Goal: Information Seeking & Learning: Learn about a topic

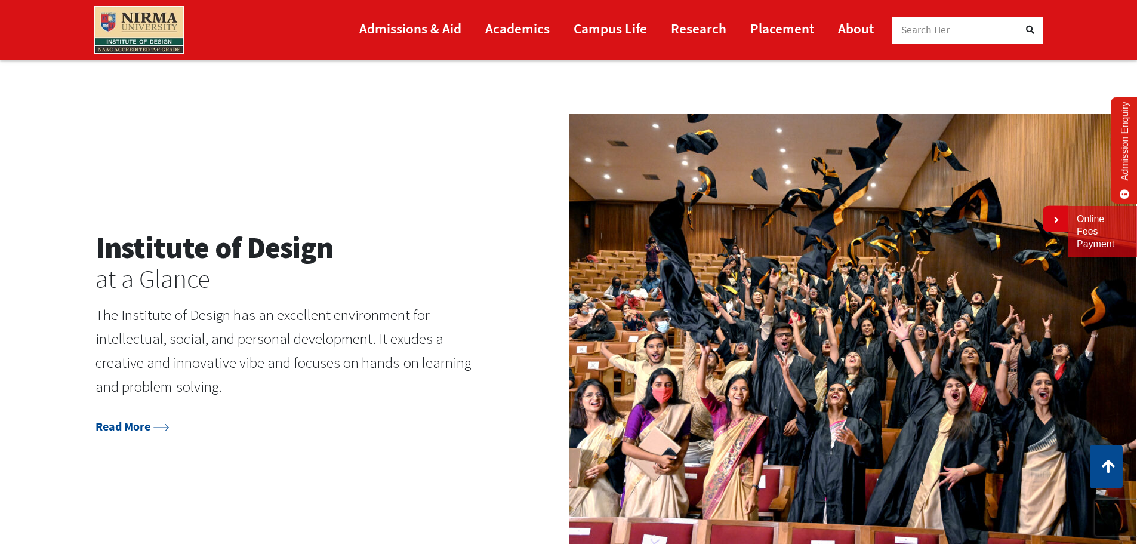
scroll to position [1552, 0]
click at [129, 427] on link "Read More" at bounding box center [133, 425] width 74 height 15
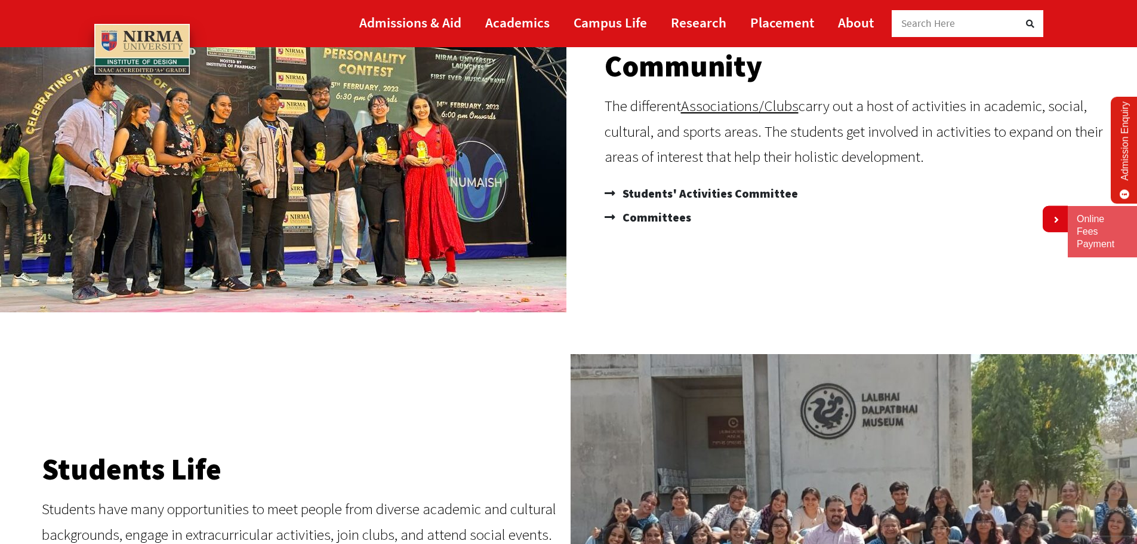
scroll to position [239, 0]
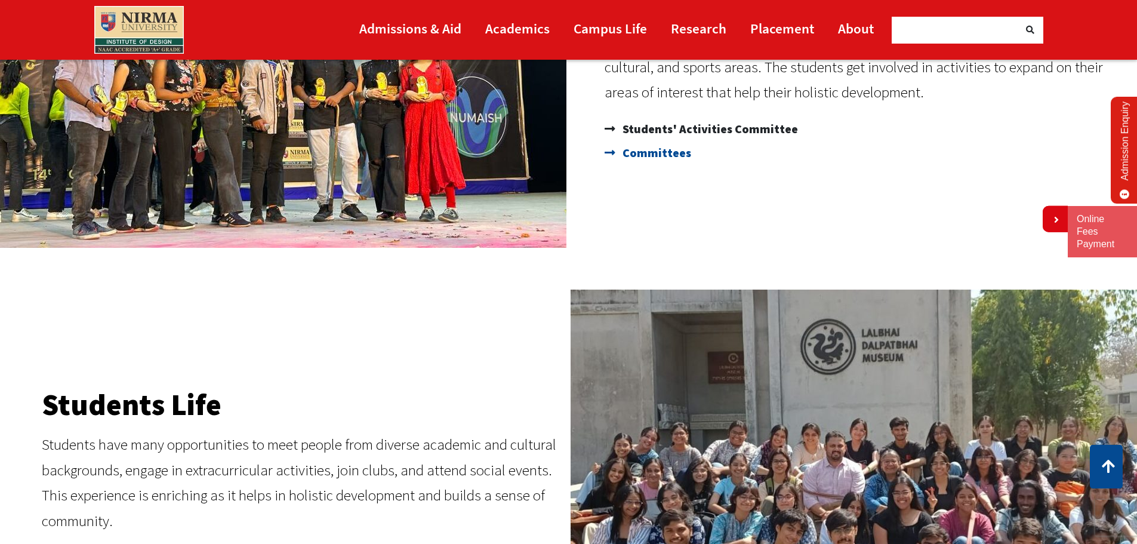
click at [661, 159] on span "Committees" at bounding box center [656, 153] width 72 height 24
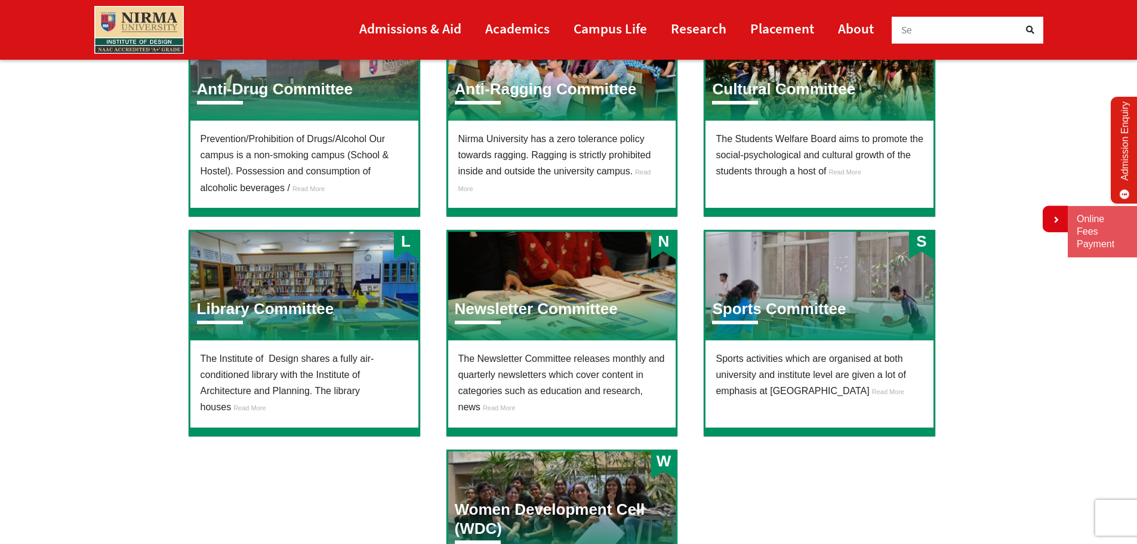
scroll to position [239, 0]
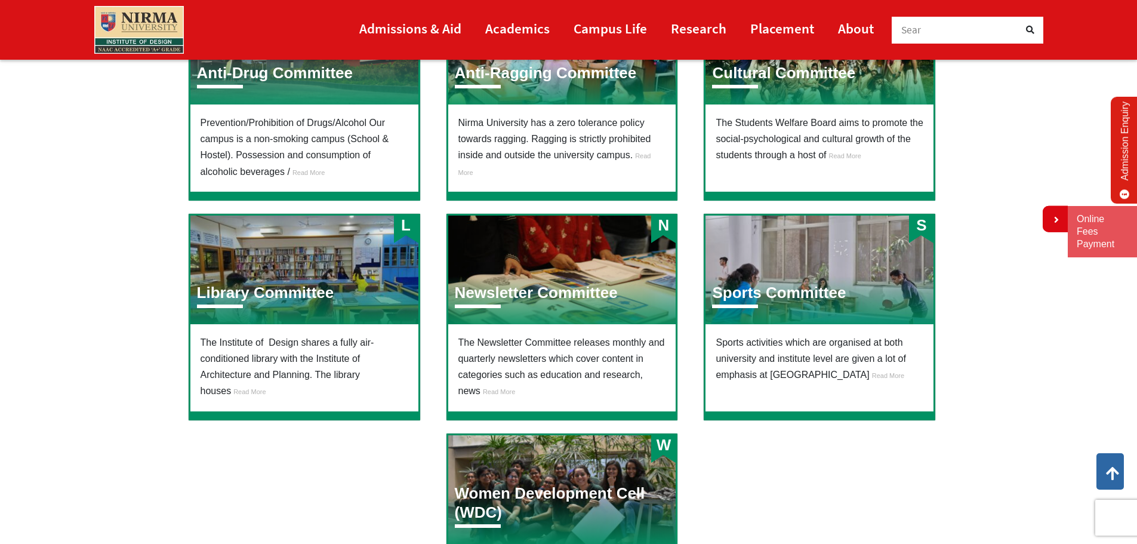
click at [527, 310] on div "Newsletter Committee" at bounding box center [536, 299] width 176 height 30
click at [509, 286] on h3 "Newsletter Committee" at bounding box center [536, 293] width 163 height 19
click at [764, 288] on h3 "Sports Committee" at bounding box center [779, 293] width 134 height 19
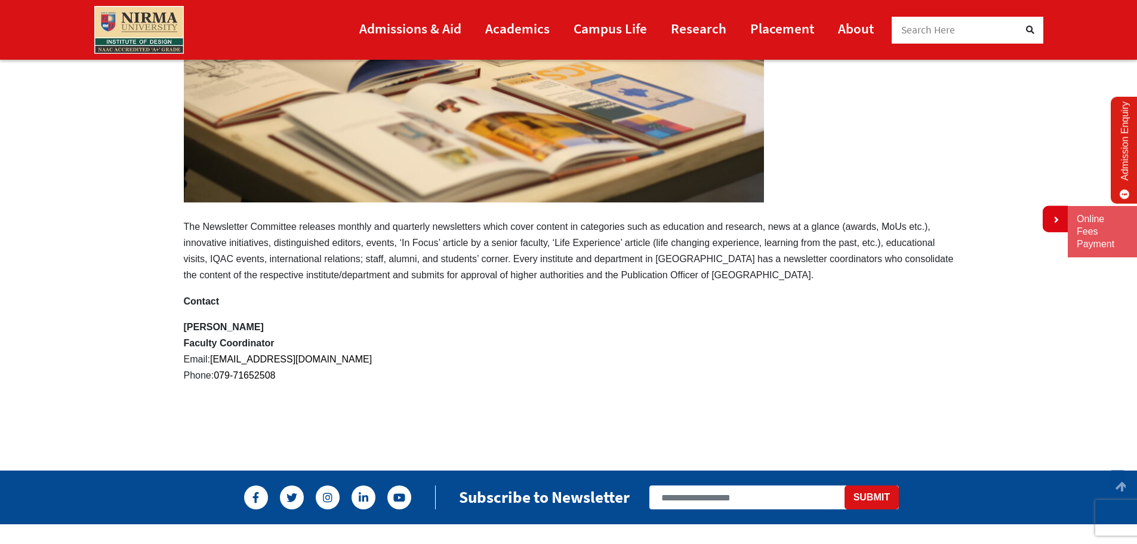
scroll to position [358, 0]
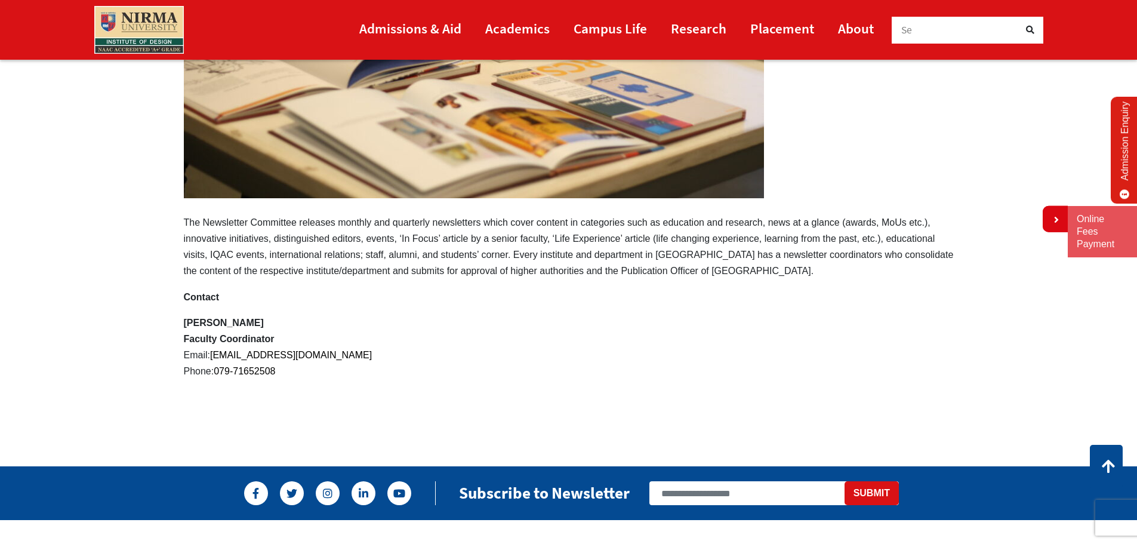
click at [186, 217] on p "The Newsletter Committee releases monthly and quarterly newsletters which cover…" at bounding box center [569, 45] width 770 height 468
drag, startPoint x: 186, startPoint y: 218, endPoint x: 743, endPoint y: 261, distance: 558.1
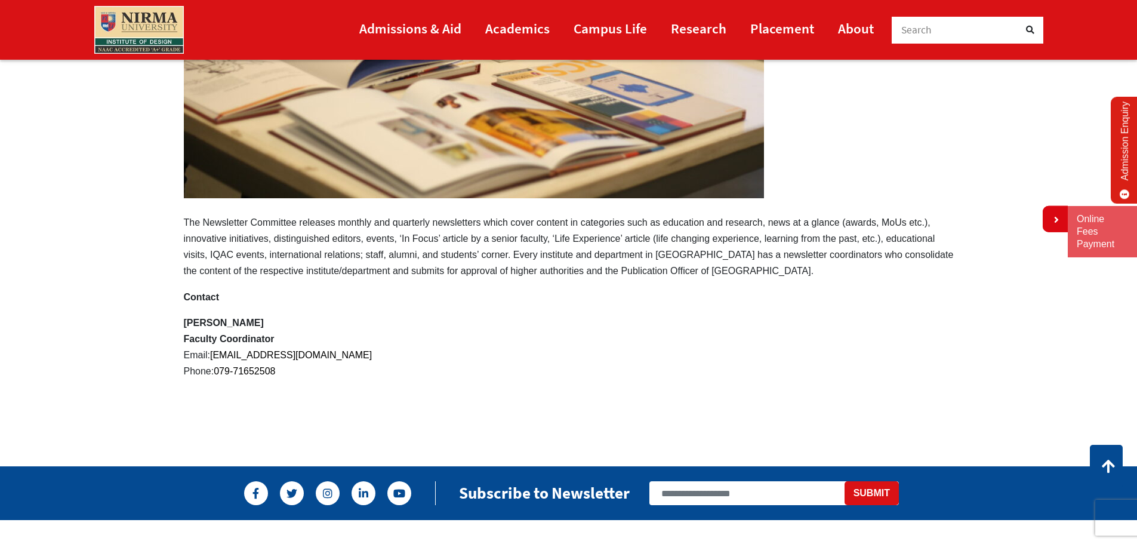
click at [743, 261] on p "The Newsletter Committee releases monthly and quarterly newsletters which cover…" at bounding box center [569, 45] width 770 height 468
click at [754, 263] on p "The Newsletter Committee releases monthly and quarterly newsletters which cover…" at bounding box center [569, 45] width 770 height 468
drag, startPoint x: 769, startPoint y: 270, endPoint x: 322, endPoint y: 254, distance: 447.4
click at [322, 254] on p "The Newsletter Committee releases monthly and quarterly newsletters which cover…" at bounding box center [569, 45] width 770 height 468
click at [322, 255] on p "The Newsletter Committee releases monthly and quarterly newsletters which cover…" at bounding box center [569, 45] width 770 height 468
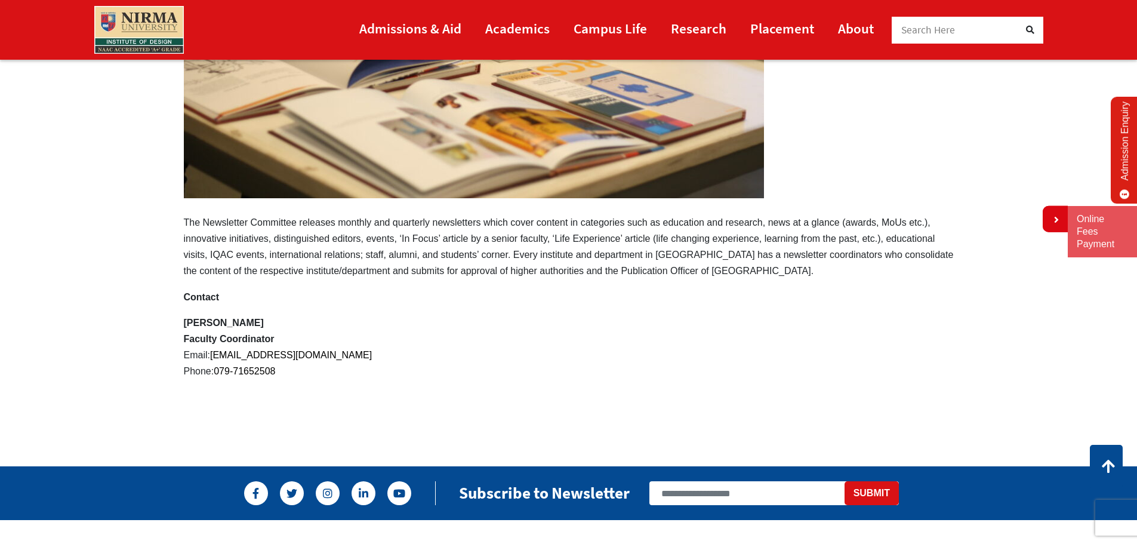
click at [322, 256] on p "The Newsletter Committee releases monthly and quarterly newsletters which cover…" at bounding box center [569, 45] width 770 height 468
drag, startPoint x: 322, startPoint y: 264, endPoint x: 322, endPoint y: 270, distance: 6.0
click at [322, 267] on p "The Newsletter Committee releases monthly and quarterly newsletters which cover…" at bounding box center [569, 45] width 770 height 468
click at [322, 269] on p "The Newsletter Committee releases monthly and quarterly newsletters which cover…" at bounding box center [569, 45] width 770 height 468
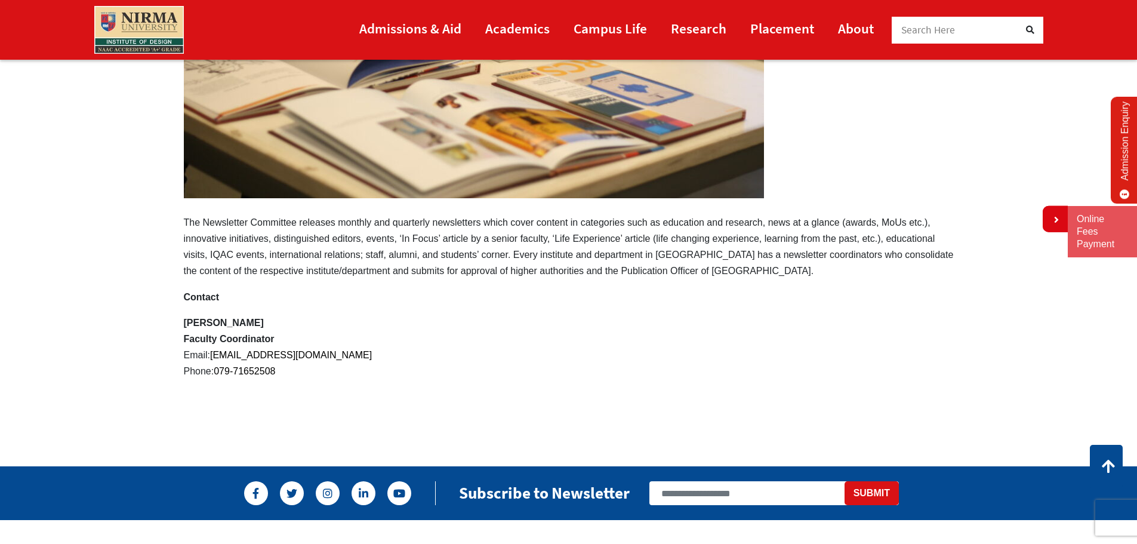
drag, startPoint x: 184, startPoint y: 219, endPoint x: 610, endPoint y: 272, distance: 428.4
click at [610, 272] on p "The Newsletter Committee releases monthly and quarterly newsletters which cover…" at bounding box center [569, 45] width 770 height 468
click at [605, 272] on p "The Newsletter Committee releases monthly and quarterly newsletters which cover…" at bounding box center [569, 45] width 770 height 468
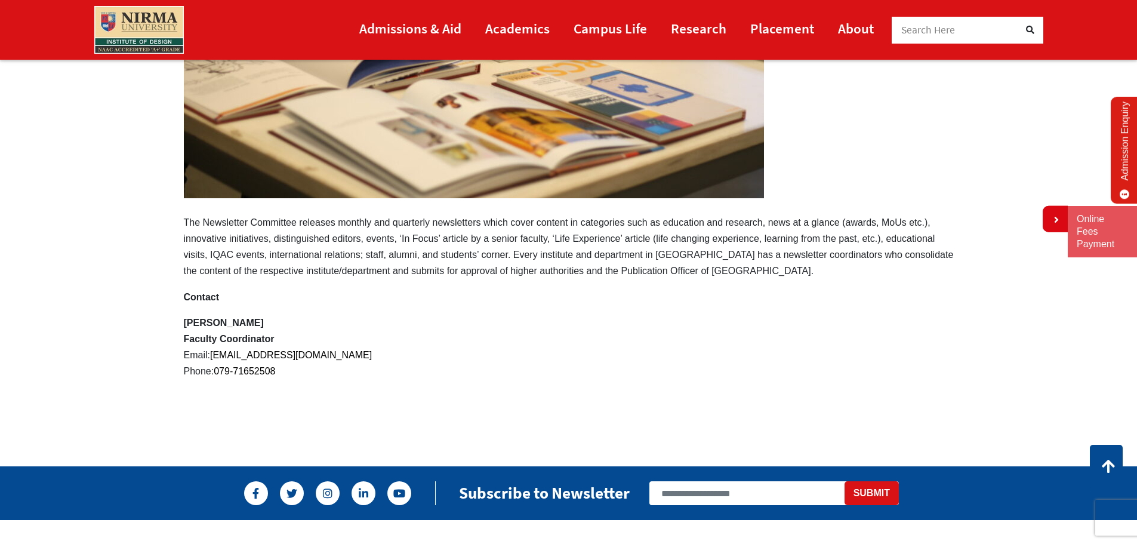
click at [605, 272] on p "The Newsletter Committee releases monthly and quarterly newsletters which cover…" at bounding box center [569, 45] width 770 height 468
click at [604, 272] on p "The Newsletter Committee releases monthly and quarterly newsletters which cover…" at bounding box center [569, 45] width 770 height 468
click at [190, 221] on p "The Newsletter Committee releases monthly and quarterly newsletters which cover…" at bounding box center [569, 45] width 770 height 468
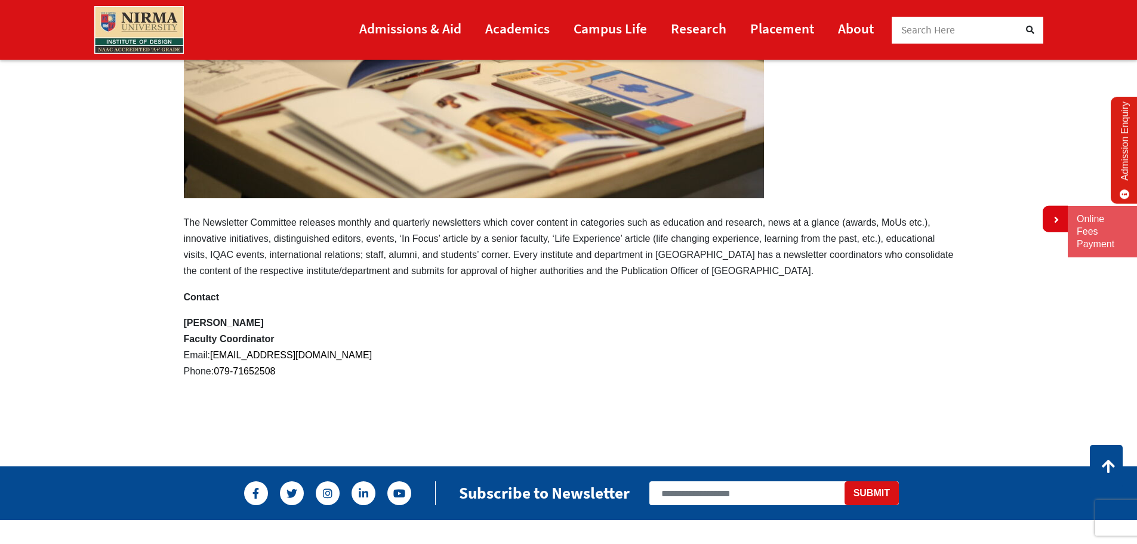
click at [190, 221] on p "The Newsletter Committee releases monthly and quarterly newsletters which cover…" at bounding box center [569, 45] width 770 height 468
drag, startPoint x: 190, startPoint y: 221, endPoint x: 747, endPoint y: 302, distance: 562.9
click at [747, 302] on div "Newsletter Committee The Newsletter Committee releases monthly and quarterly ne…" at bounding box center [569, 102] width 788 height 694
click at [747, 302] on p "Contact" at bounding box center [569, 297] width 770 height 16
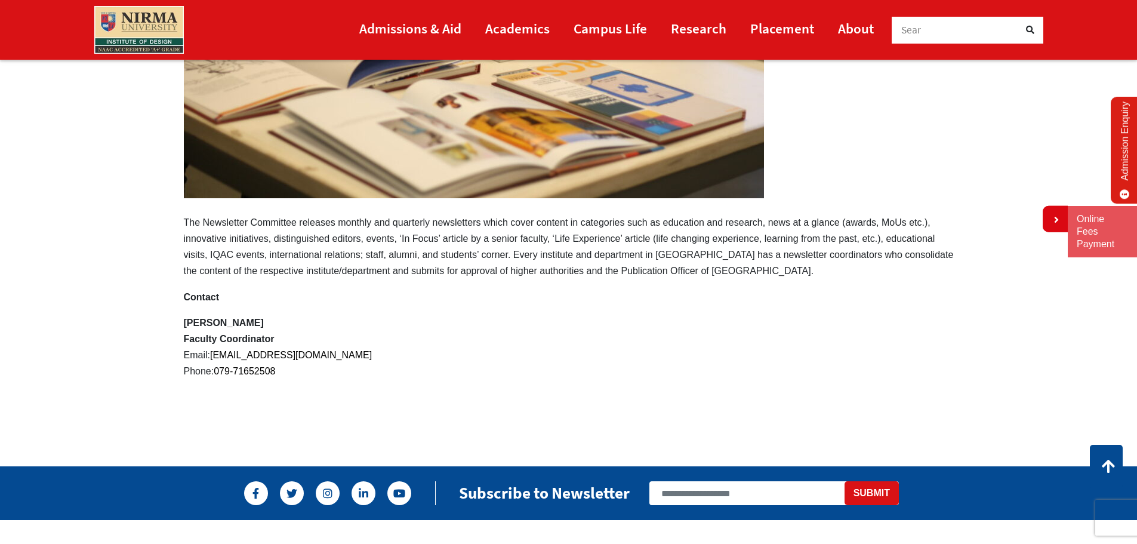
click at [768, 275] on p "The Newsletter Committee releases monthly and quarterly newsletters which cover…" at bounding box center [569, 45] width 770 height 468
click at [764, 333] on p "Prof Pradeep Sahu Faculty Coordinator Email: pradeep.sahu@nirmauni.ac.in Phone:…" at bounding box center [569, 347] width 770 height 65
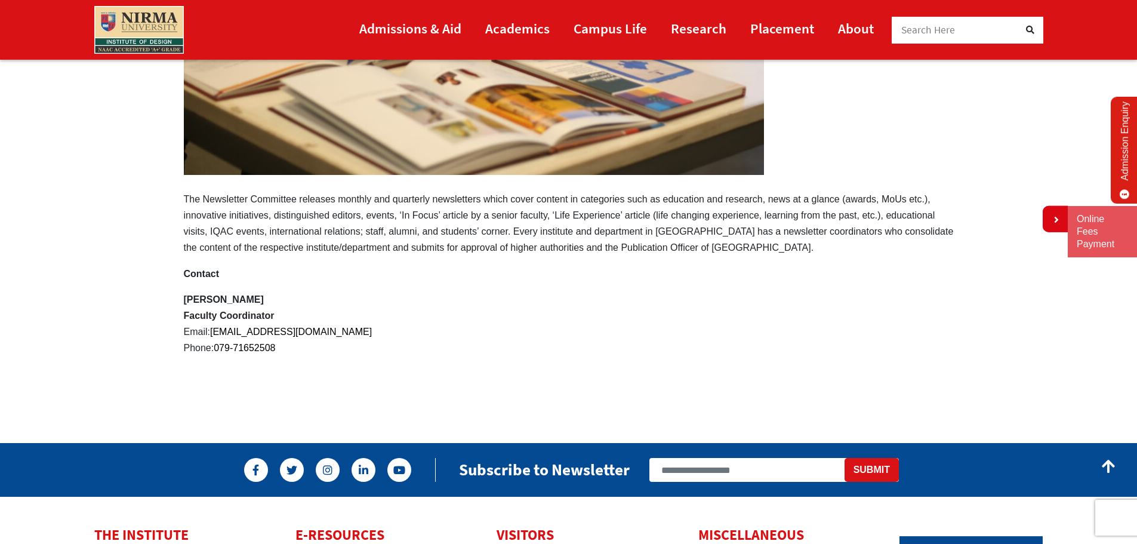
scroll to position [478, 0]
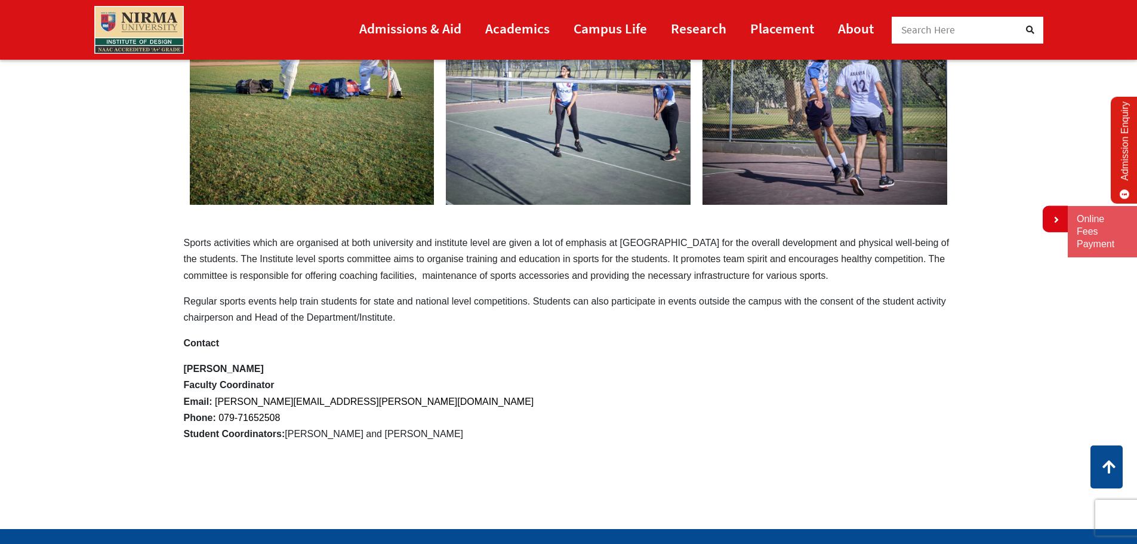
scroll to position [299, 0]
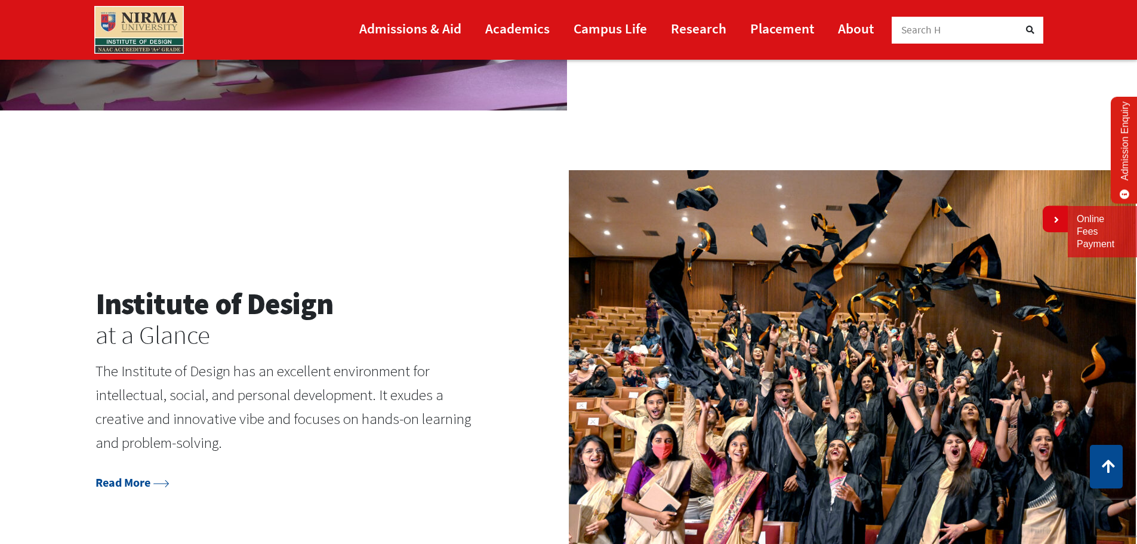
scroll to position [1552, 0]
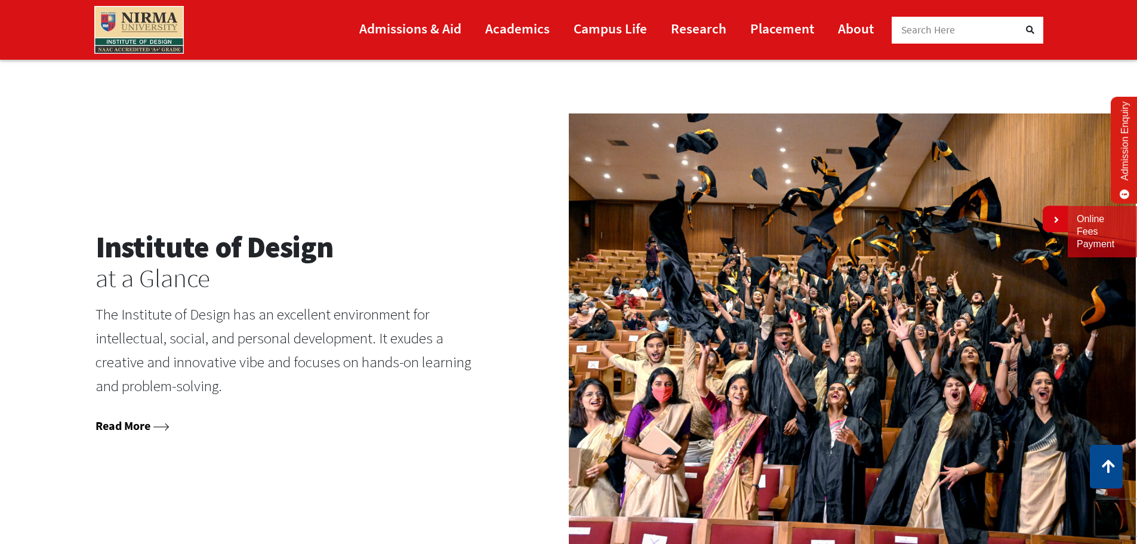
click at [119, 425] on link "Read More" at bounding box center [133, 425] width 74 height 15
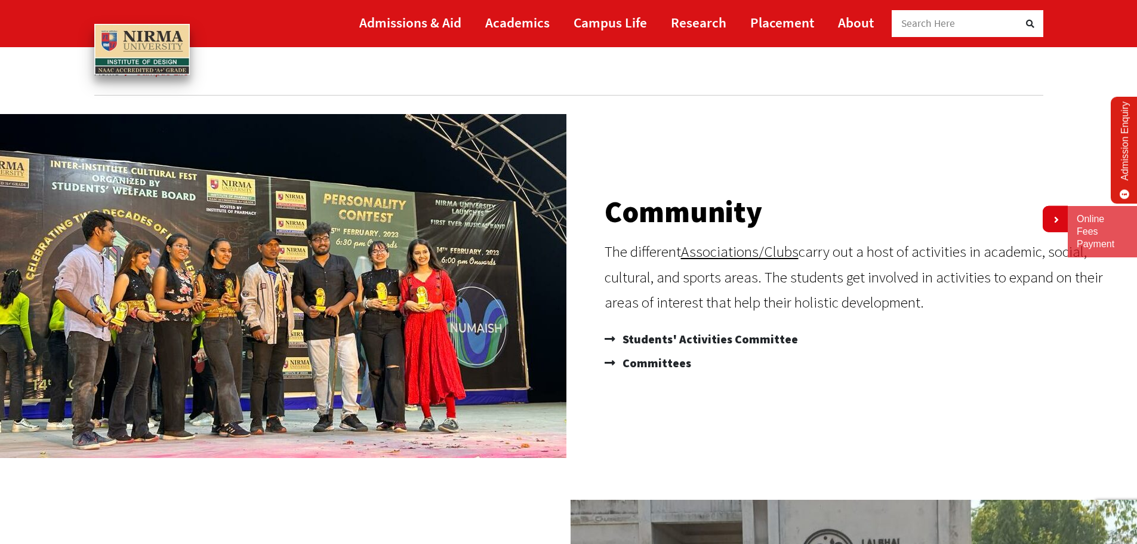
scroll to position [60, 0]
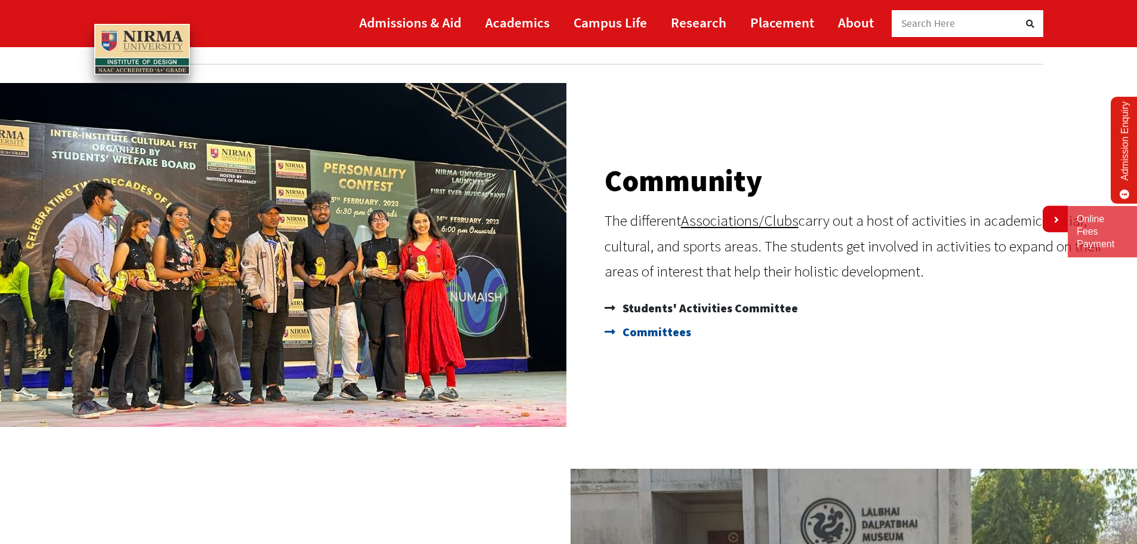
click at [659, 333] on span "Committees" at bounding box center [656, 332] width 72 height 24
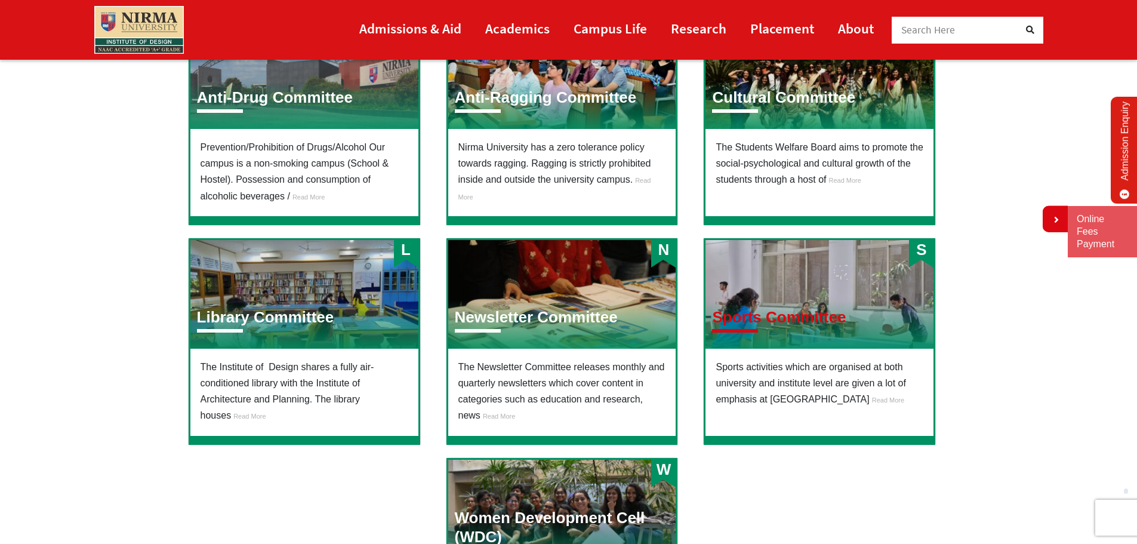
scroll to position [239, 0]
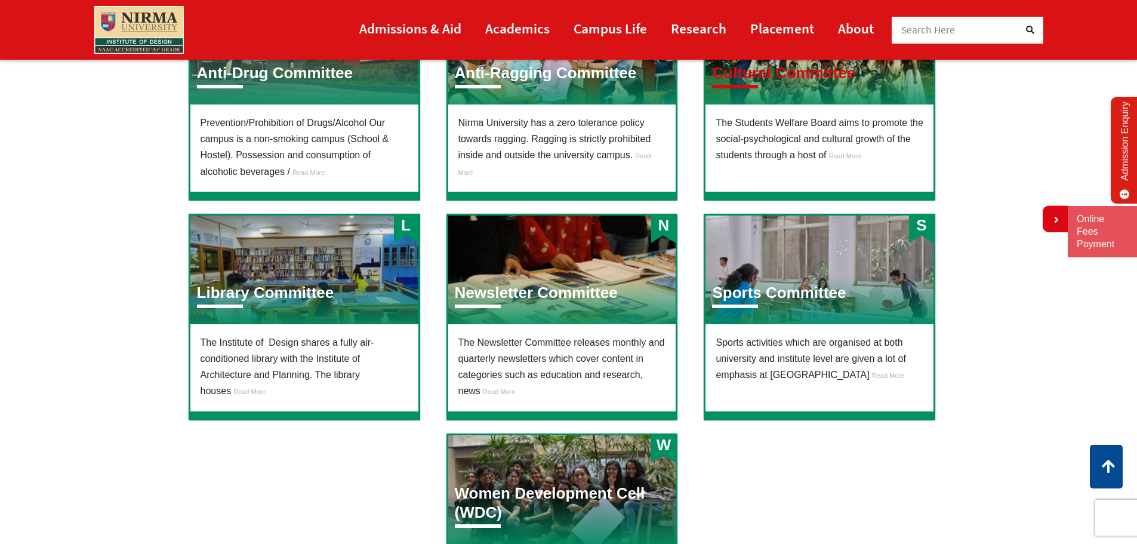
click at [777, 81] on h3 "Cultural Committee" at bounding box center [783, 73] width 143 height 19
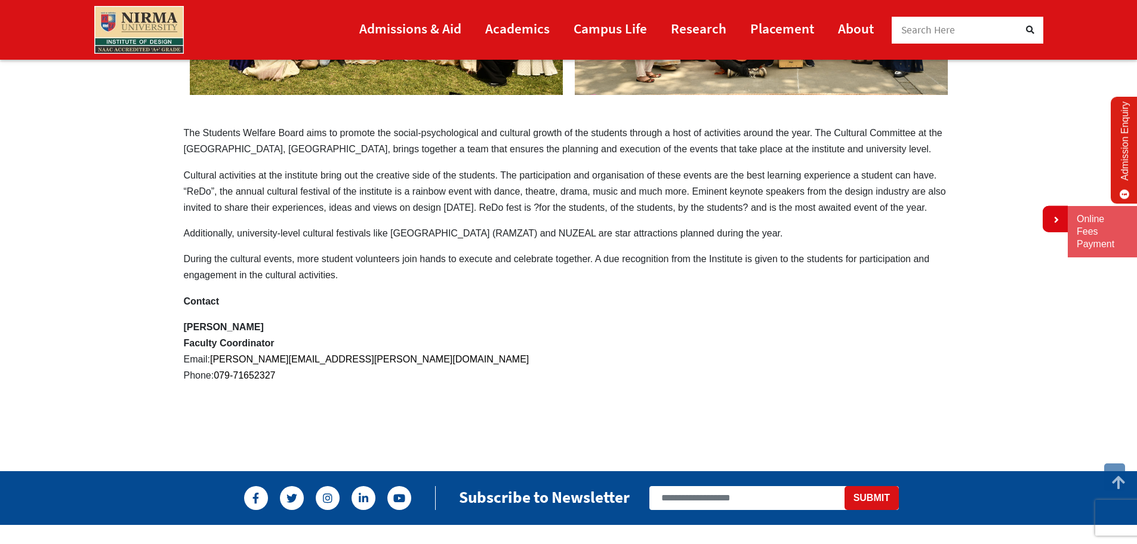
scroll to position [358, 0]
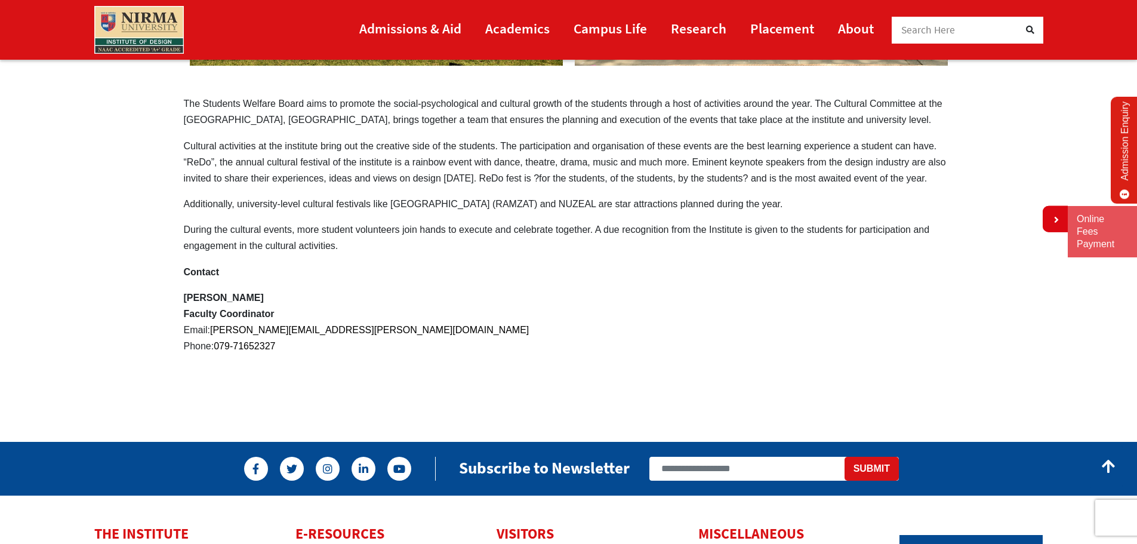
drag, startPoint x: 186, startPoint y: 100, endPoint x: 381, endPoint y: 286, distance: 269.4
click at [381, 286] on div "Cultural Committee The Students Welfare Board aims to promote the social-psycho…" at bounding box center [569, 89] width 788 height 669
click at [343, 242] on p "During the cultural events, more student volunteers join hands to execute and c…" at bounding box center [569, 237] width 770 height 32
